Goal: Transaction & Acquisition: Purchase product/service

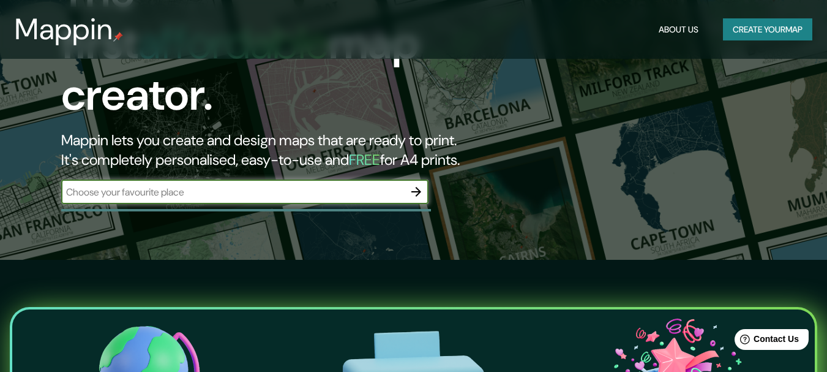
scroll to position [122, 0]
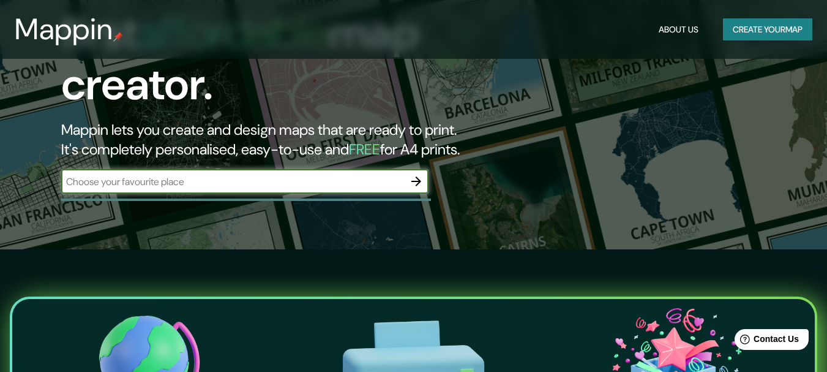
click at [418, 176] on icon "button" at bounding box center [417, 181] width 10 height 10
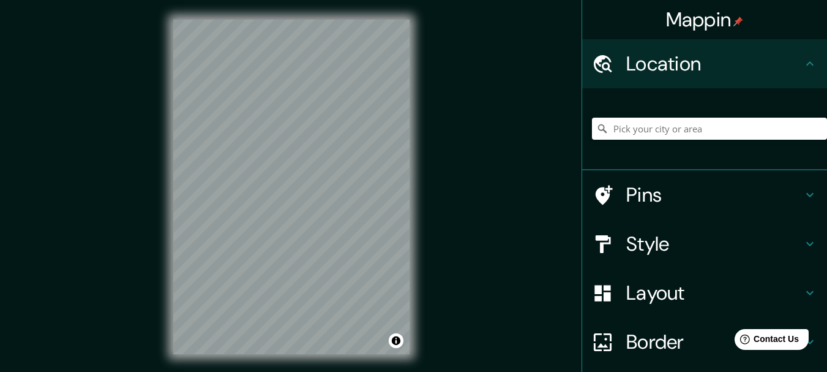
click at [793, 67] on h4 "Location" at bounding box center [714, 63] width 176 height 24
click at [685, 117] on div at bounding box center [709, 128] width 235 height 61
click at [682, 126] on input "Pick your city or area" at bounding box center [709, 129] width 235 height 22
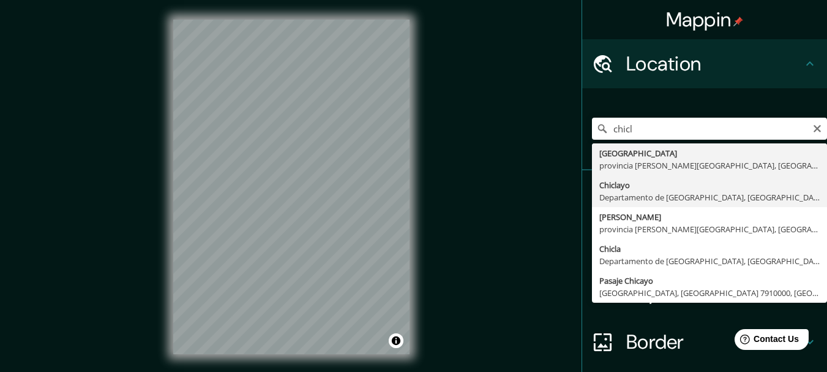
type input "Chiclayo, Departamento de [GEOGRAPHIC_DATA], [GEOGRAPHIC_DATA]"
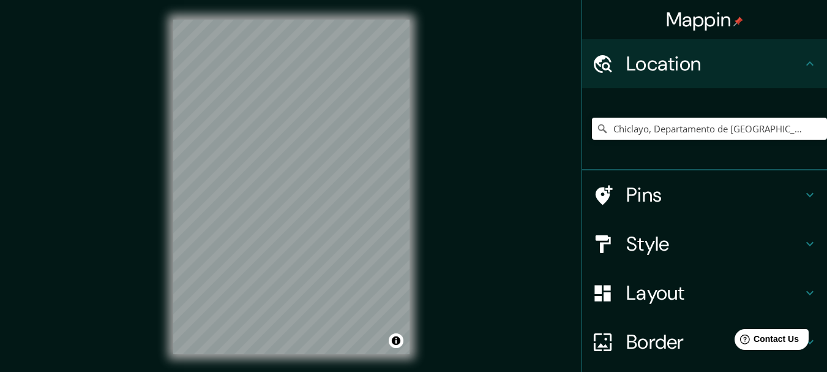
click at [649, 241] on h4 "Style" at bounding box center [714, 243] width 176 height 24
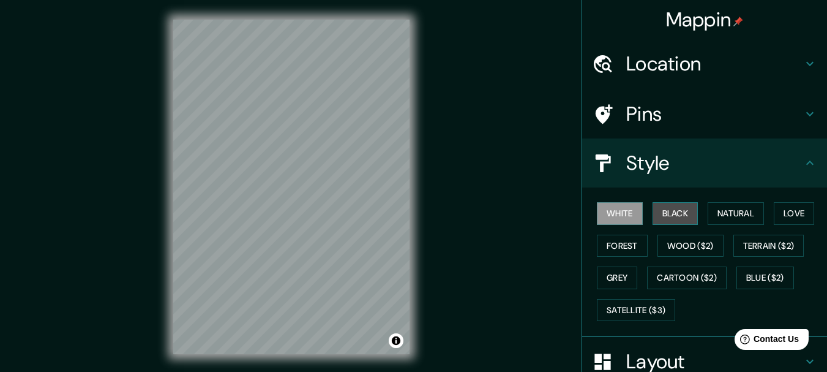
click at [661, 215] on button "Black" at bounding box center [676, 213] width 46 height 23
click at [674, 77] on div "Location" at bounding box center [704, 63] width 245 height 49
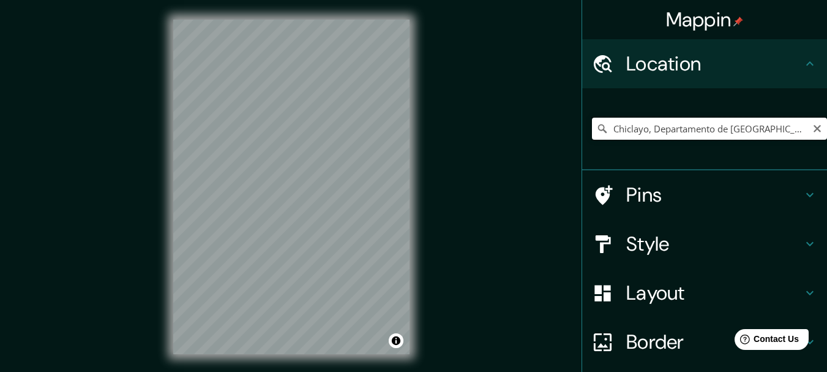
click at [783, 124] on input "Chiclayo, Departamento de [GEOGRAPHIC_DATA], [GEOGRAPHIC_DATA]" at bounding box center [709, 129] width 235 height 22
click at [814, 131] on icon "Clear" at bounding box center [817, 128] width 7 height 7
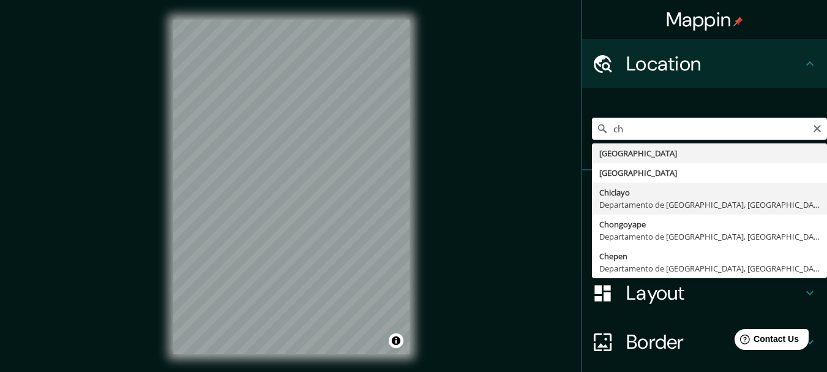
type input "Chiclayo, Departamento de [GEOGRAPHIC_DATA], [GEOGRAPHIC_DATA]"
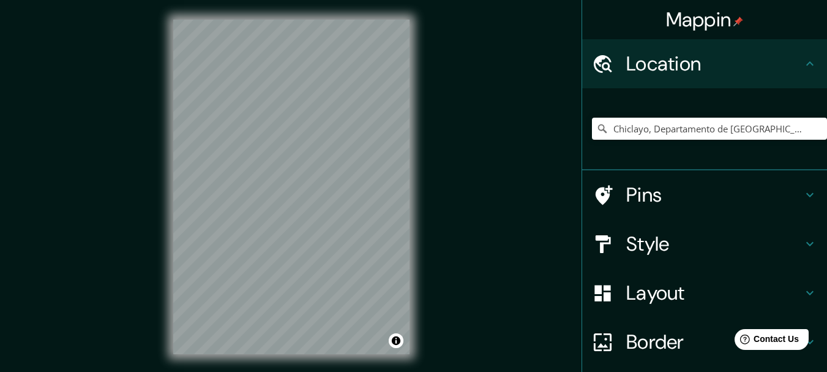
click at [172, 261] on div "© Mapbox © OpenStreetMap Improve this map" at bounding box center [292, 187] width 276 height 374
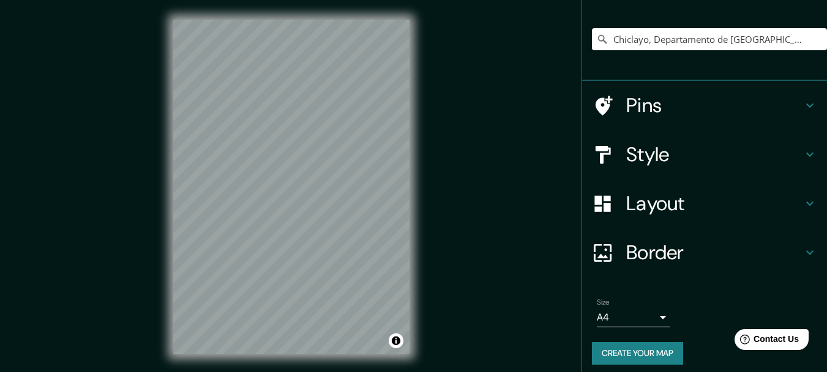
scroll to position [97, 0]
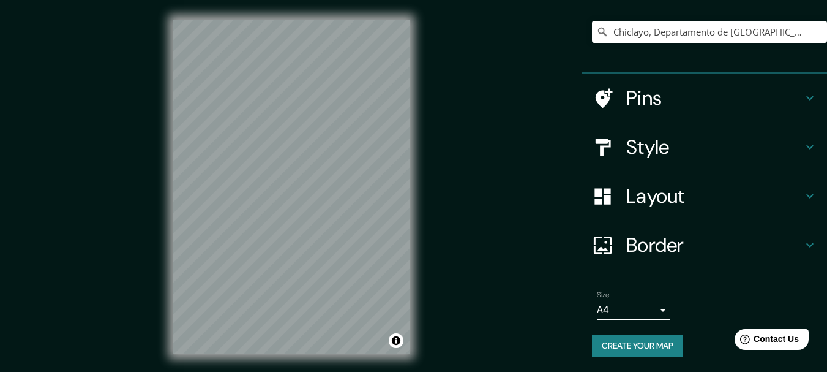
click at [633, 316] on body "Mappin Location [GEOGRAPHIC_DATA], [GEOGRAPHIC_DATA], [GEOGRAPHIC_DATA] Pins St…" at bounding box center [413, 186] width 827 height 372
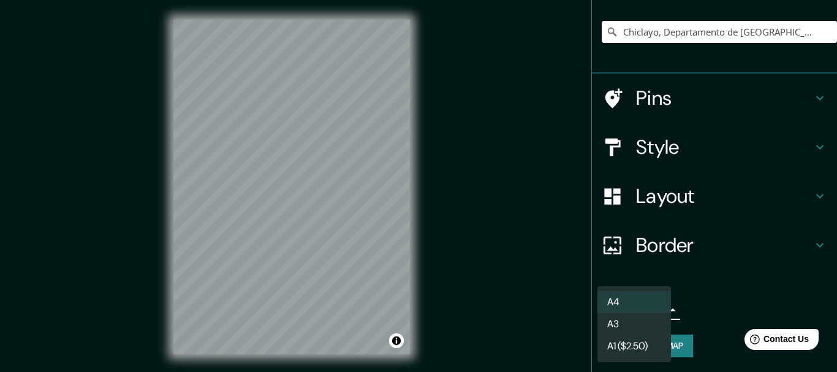
click at [706, 313] on div at bounding box center [418, 186] width 837 height 372
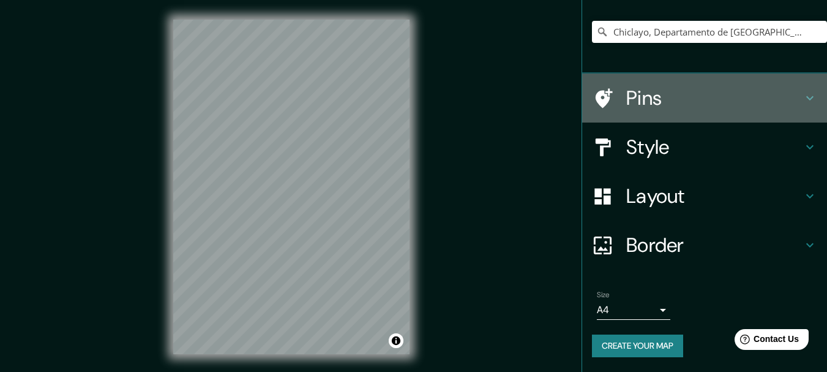
click at [675, 110] on div "Pins" at bounding box center [704, 97] width 245 height 49
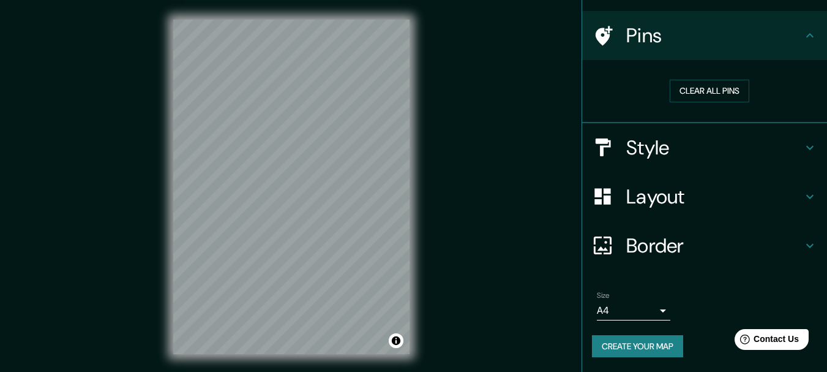
scroll to position [78, 0]
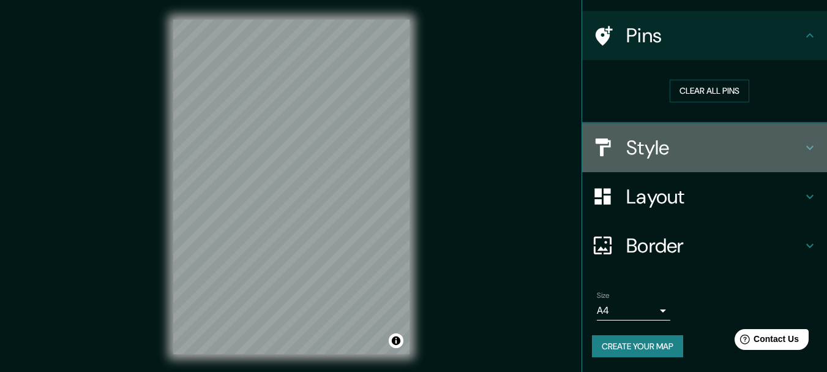
click at [675, 137] on h4 "Style" at bounding box center [714, 147] width 176 height 24
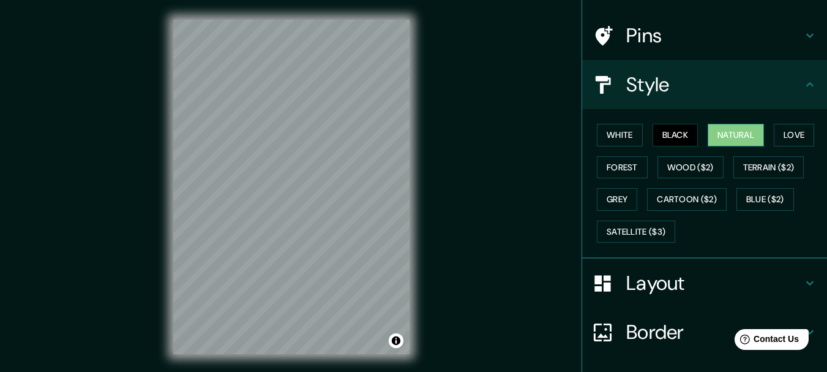
click at [729, 138] on button "Natural" at bounding box center [736, 135] width 56 height 23
click at [665, 232] on button "Satellite ($3)" at bounding box center [636, 231] width 78 height 23
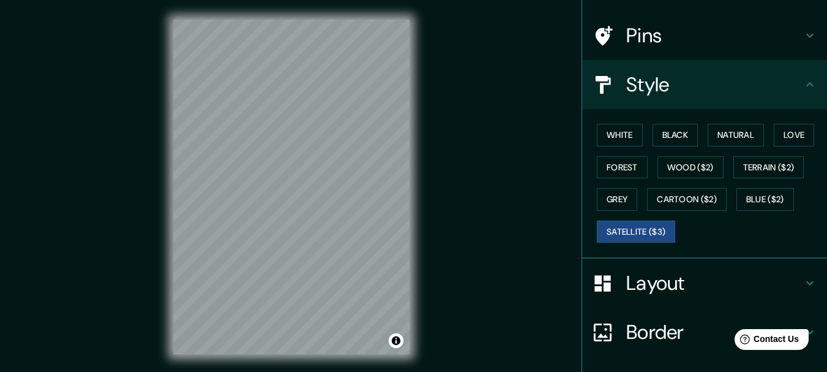
click at [162, 258] on div "© Mapbox © OpenStreetMap Improve this map © Maxar" at bounding box center [292, 187] width 276 height 374
click at [151, 201] on div "Mappin Location [GEOGRAPHIC_DATA], [GEOGRAPHIC_DATA], [GEOGRAPHIC_DATA] Pins St…" at bounding box center [413, 196] width 827 height 393
click at [693, 29] on h4 "Pins" at bounding box center [714, 35] width 176 height 24
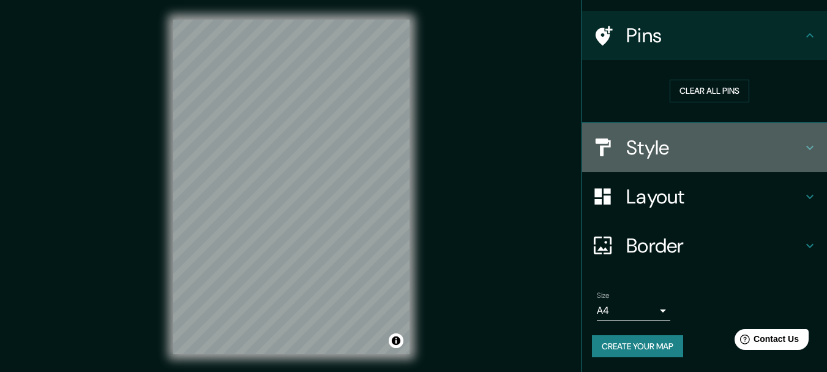
click at [694, 154] on h4 "Style" at bounding box center [714, 147] width 176 height 24
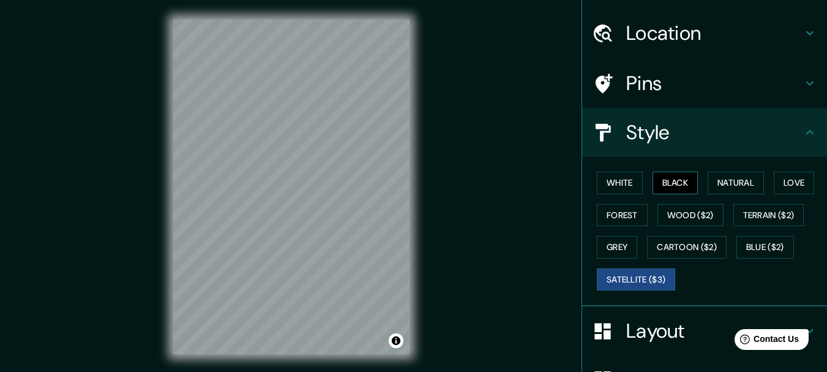
scroll to position [0, 0]
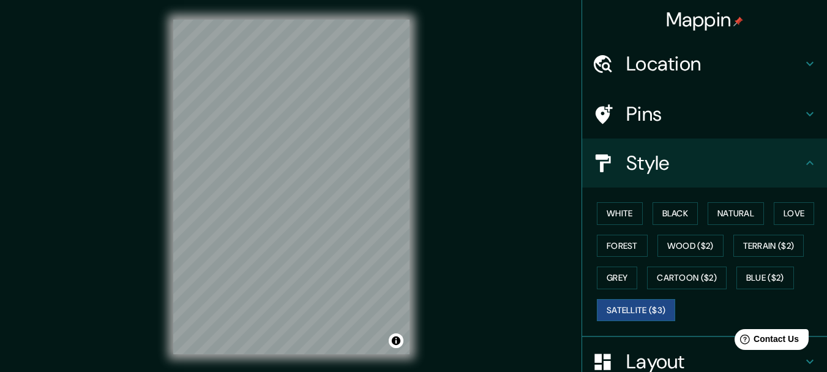
click at [690, 45] on div "Location" at bounding box center [704, 63] width 245 height 49
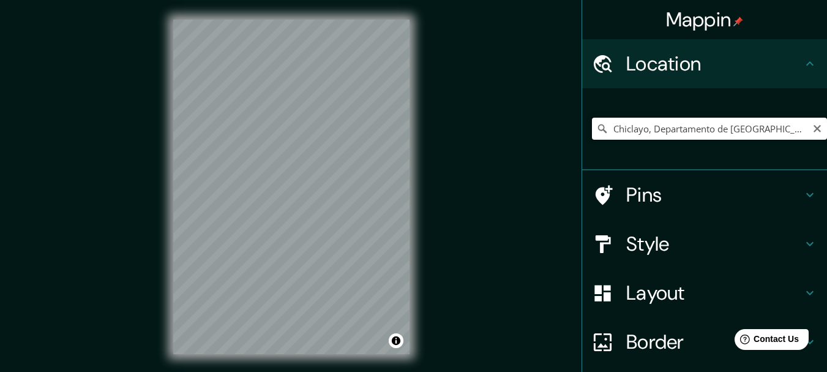
click at [689, 132] on input "Chiclayo, Departamento de [GEOGRAPHIC_DATA], [GEOGRAPHIC_DATA]" at bounding box center [709, 129] width 235 height 22
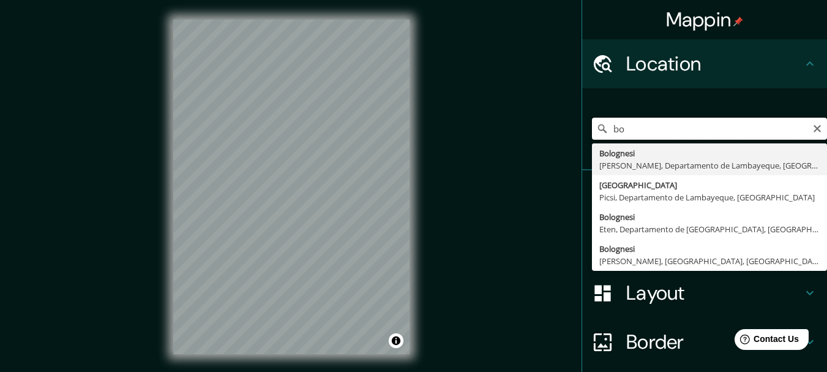
type input "b"
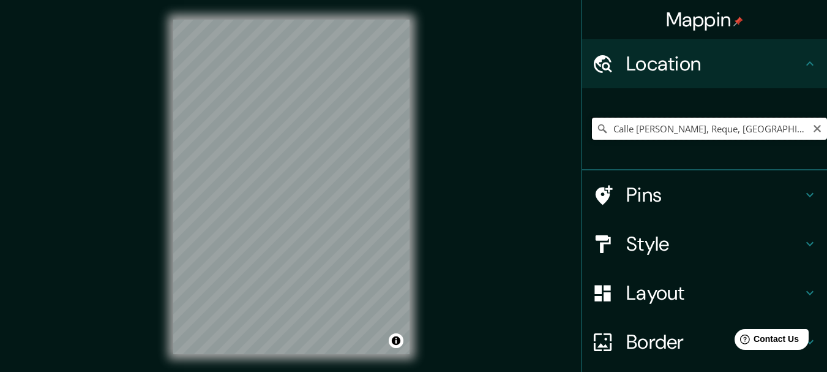
click at [681, 126] on input "Calle [PERSON_NAME], Reque, [GEOGRAPHIC_DATA], [GEOGRAPHIC_DATA]" at bounding box center [709, 129] width 235 height 22
drag, startPoint x: 758, startPoint y: 133, endPoint x: 591, endPoint y: 135, distance: 167.2
click at [582, 137] on div "Bolognesi, [GEOGRAPHIC_DATA], [GEOGRAPHIC_DATA], [GEOGRAPHIC_DATA] Bolognesi Fi…" at bounding box center [704, 129] width 245 height 82
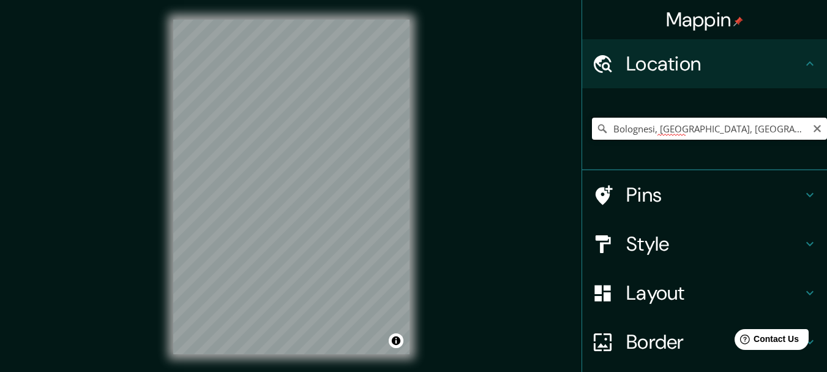
type input "b"
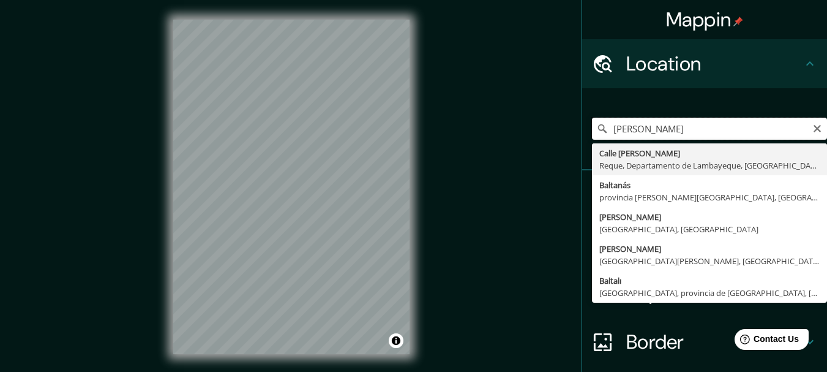
type input "Calle [PERSON_NAME], Reque, [GEOGRAPHIC_DATA], [GEOGRAPHIC_DATA]"
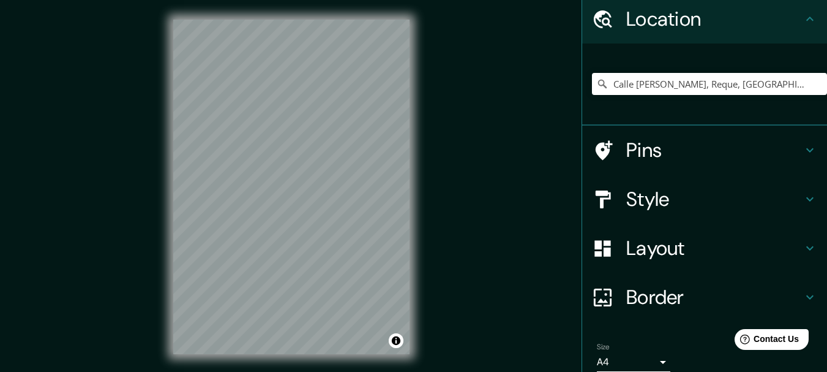
scroll to position [97, 0]
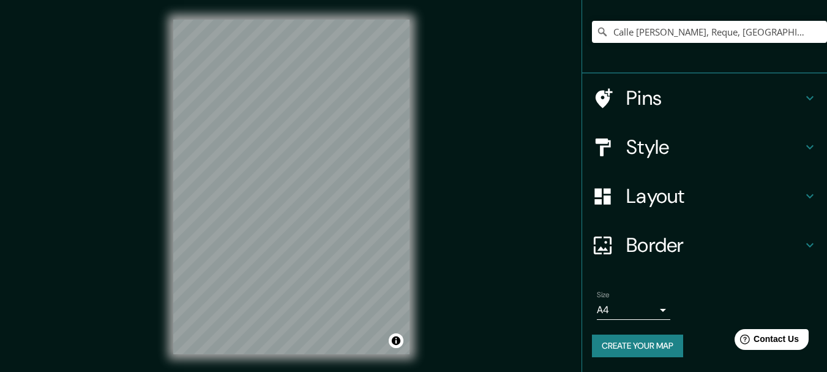
click at [675, 96] on h4 "Pins" at bounding box center [714, 98] width 176 height 24
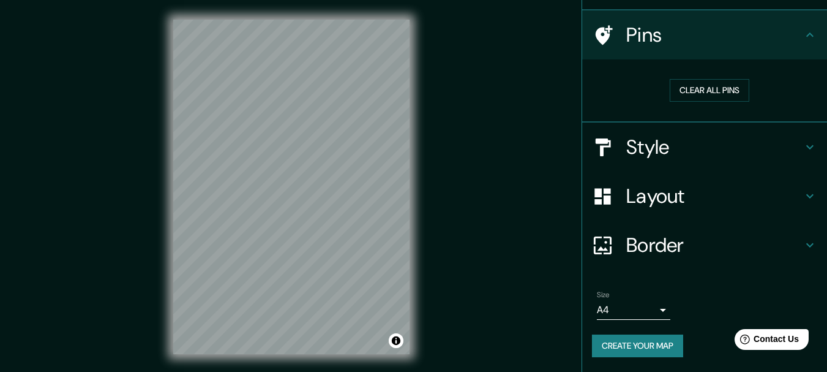
scroll to position [78, 0]
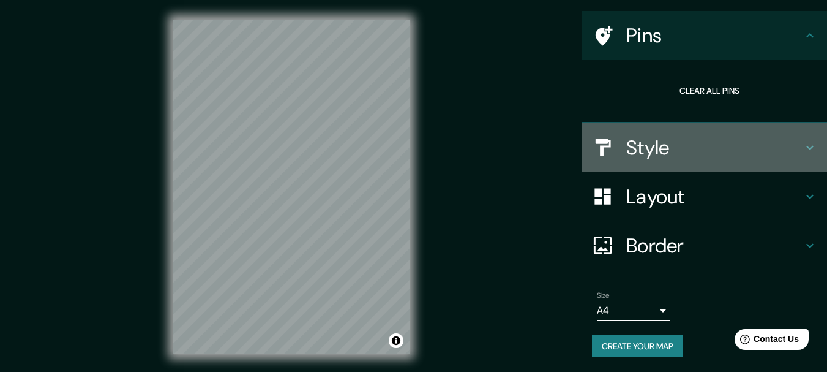
click at [676, 134] on div "Style" at bounding box center [704, 147] width 245 height 49
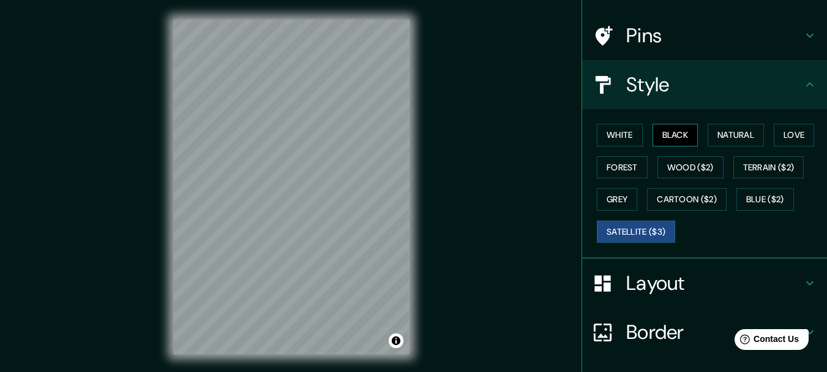
click at [673, 137] on button "Black" at bounding box center [676, 135] width 46 height 23
click at [625, 129] on button "White" at bounding box center [620, 135] width 46 height 23
click at [655, 130] on button "Black" at bounding box center [676, 135] width 46 height 23
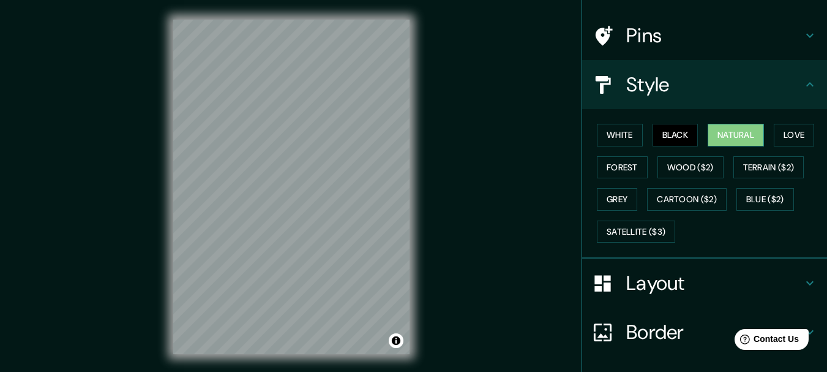
click at [717, 130] on button "Natural" at bounding box center [736, 135] width 56 height 23
click at [788, 134] on button "Love" at bounding box center [794, 135] width 40 height 23
click at [687, 142] on button "Black" at bounding box center [676, 135] width 46 height 23
click at [196, 208] on div at bounding box center [201, 205] width 10 height 10
click at [203, 195] on div at bounding box center [200, 194] width 10 height 10
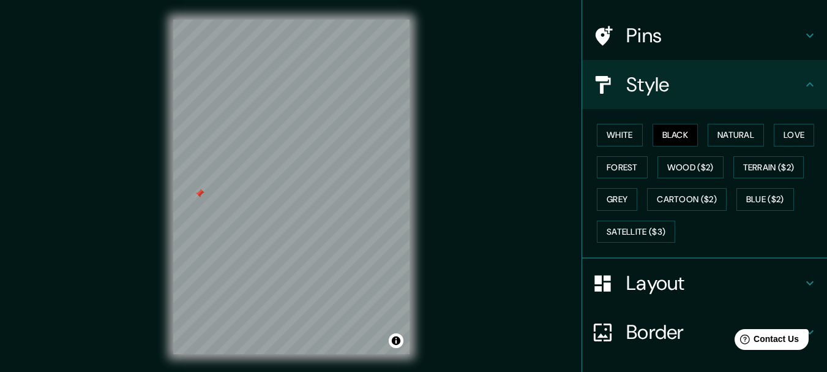
click at [197, 191] on div at bounding box center [200, 194] width 10 height 10
click at [540, 59] on div "Mappin Location [GEOGRAPHIC_DATA][PERSON_NAME], [GEOGRAPHIC_DATA], [GEOGRAPHIC_…" at bounding box center [413, 196] width 827 height 393
